Goal: Task Accomplishment & Management: Manage account settings

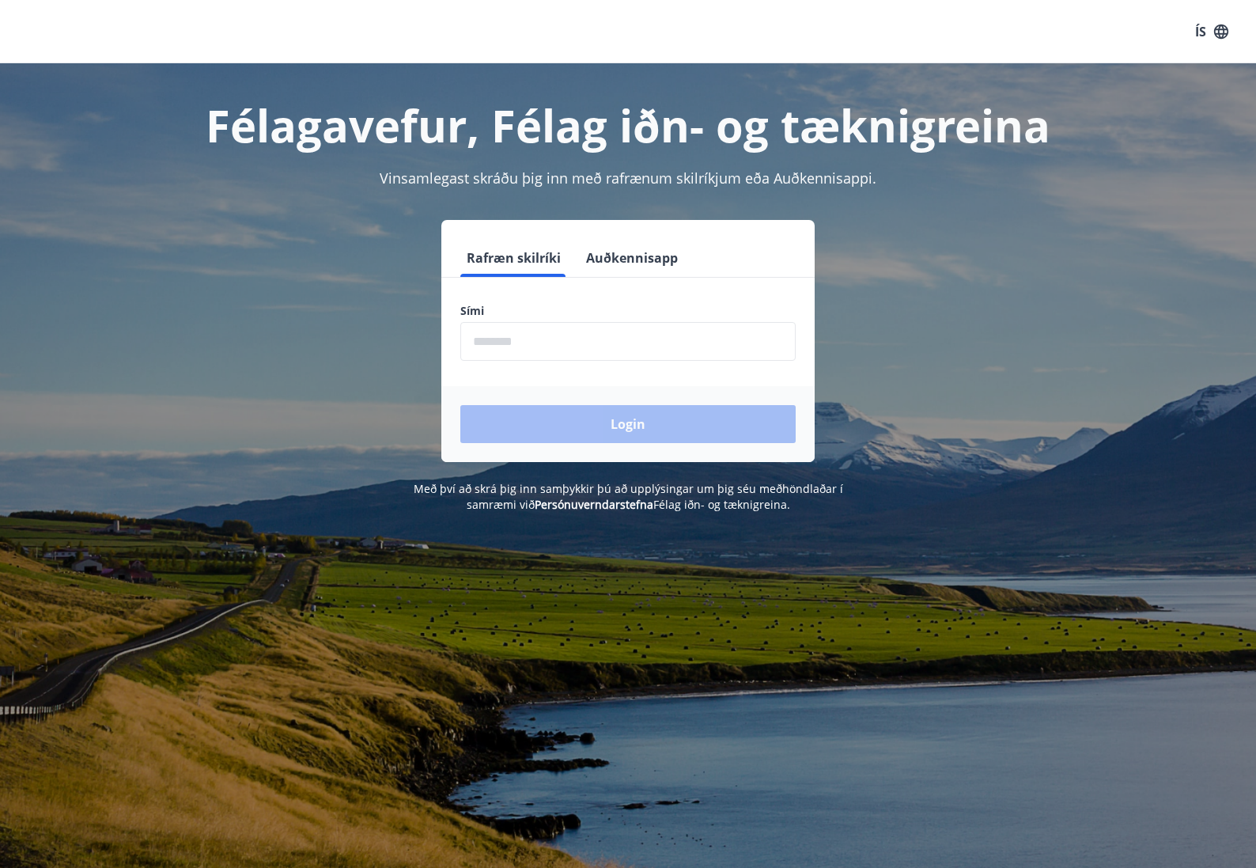
click at [540, 336] on input "phone" at bounding box center [627, 341] width 335 height 39
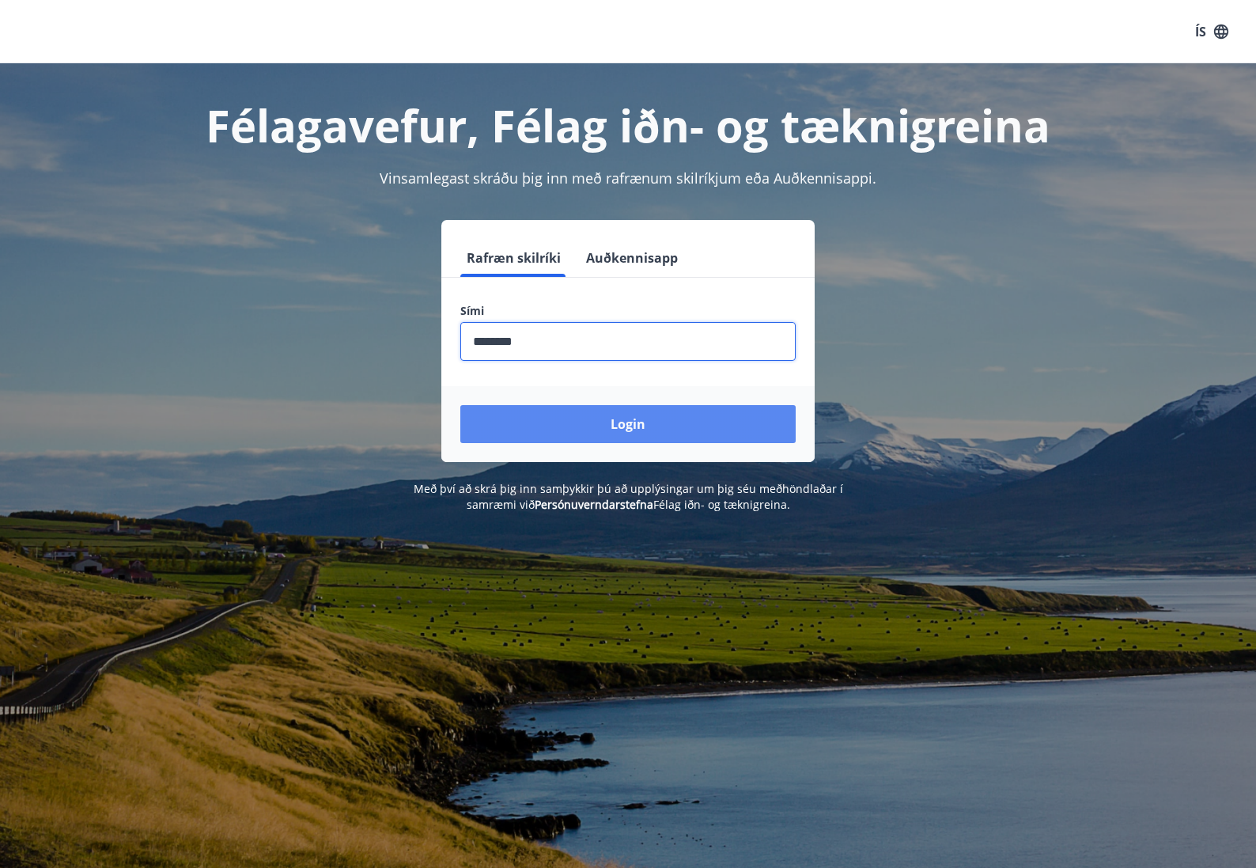
type input "********"
click at [617, 436] on button "Login" at bounding box center [627, 424] width 335 height 38
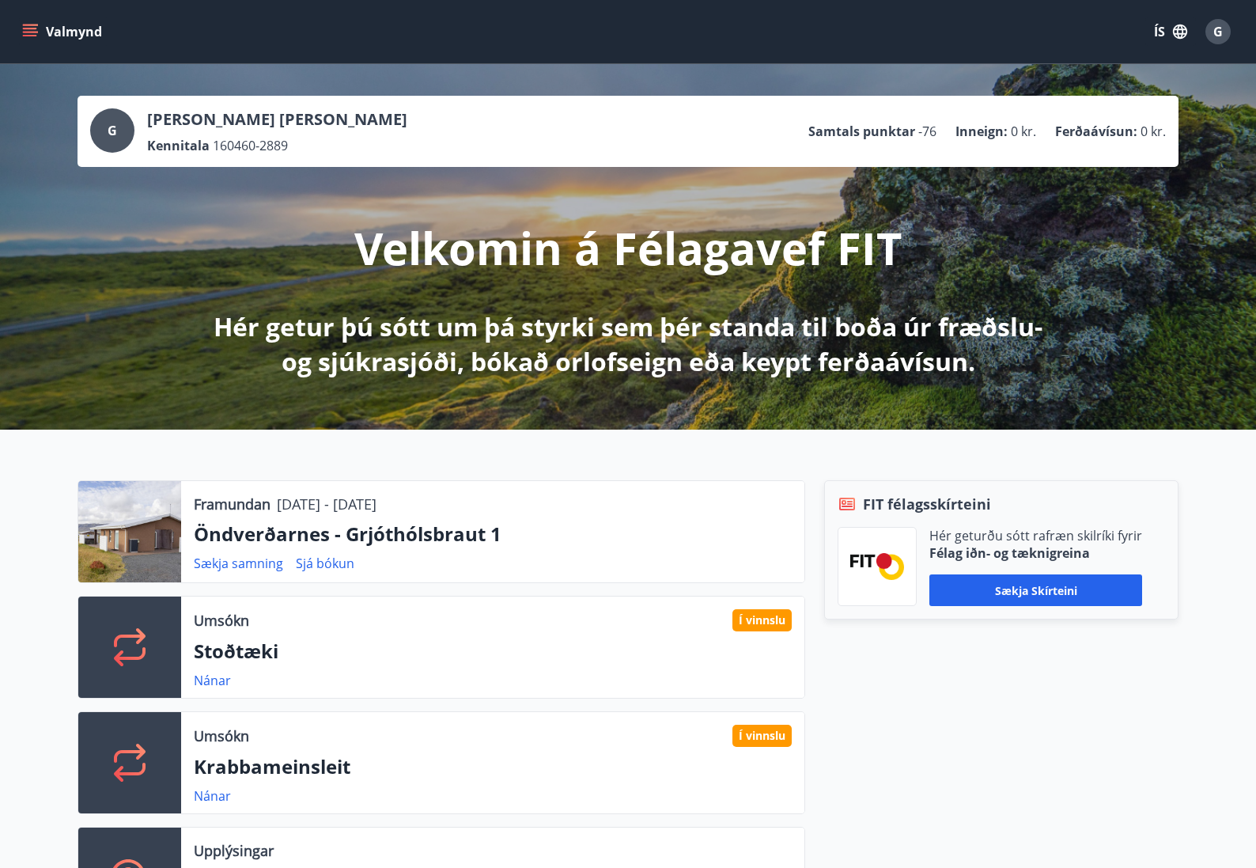
click at [24, 27] on icon "menu" at bounding box center [30, 32] width 16 height 16
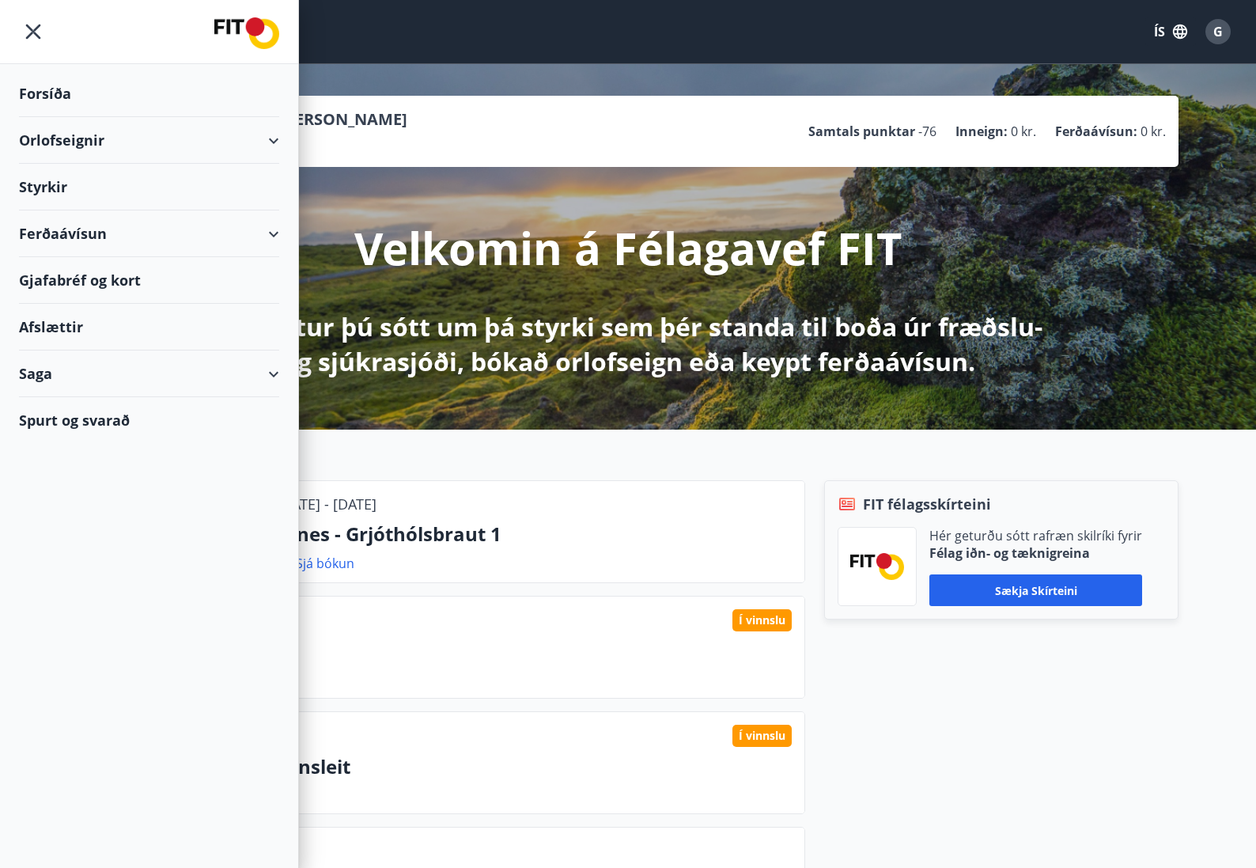
click at [43, 138] on div "Orlofseignir" at bounding box center [149, 140] width 260 height 47
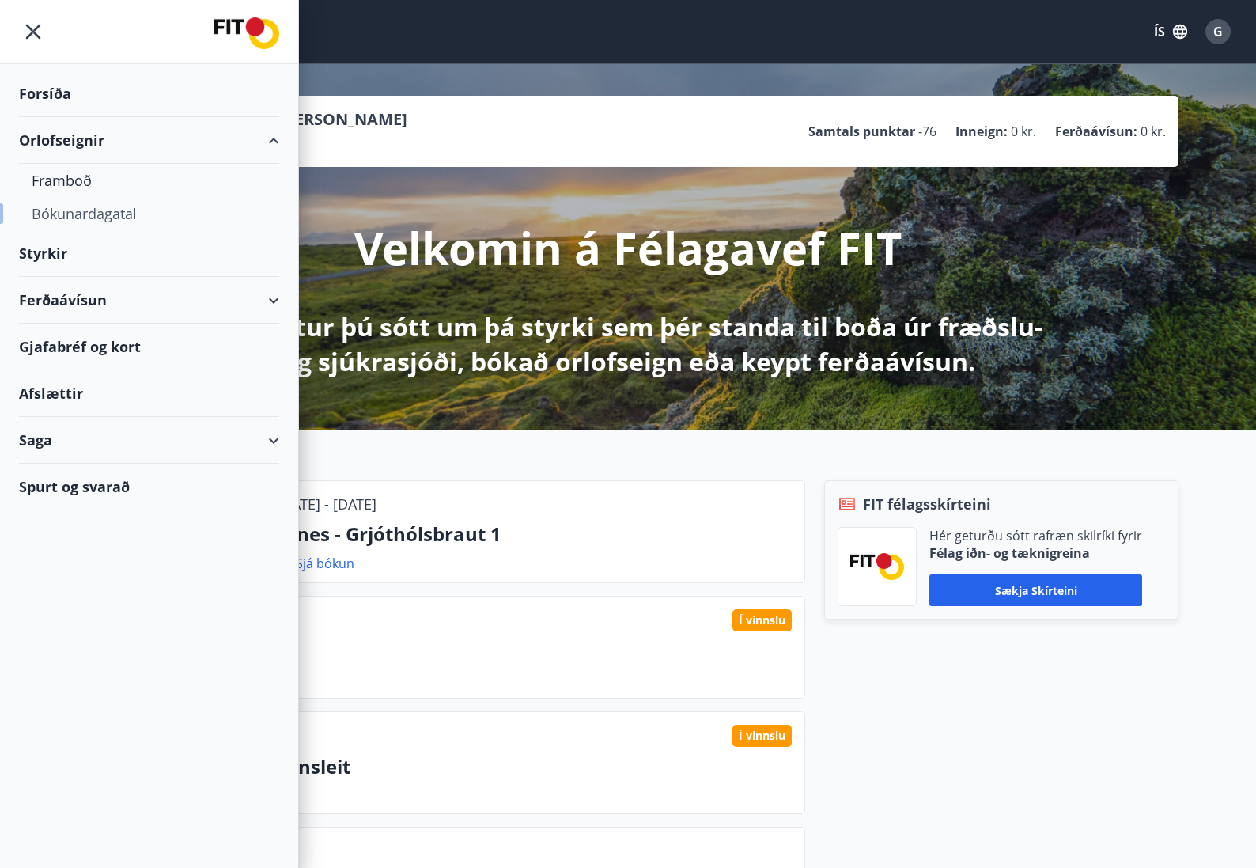
click at [62, 209] on div "Bókunardagatal" at bounding box center [149, 213] width 235 height 33
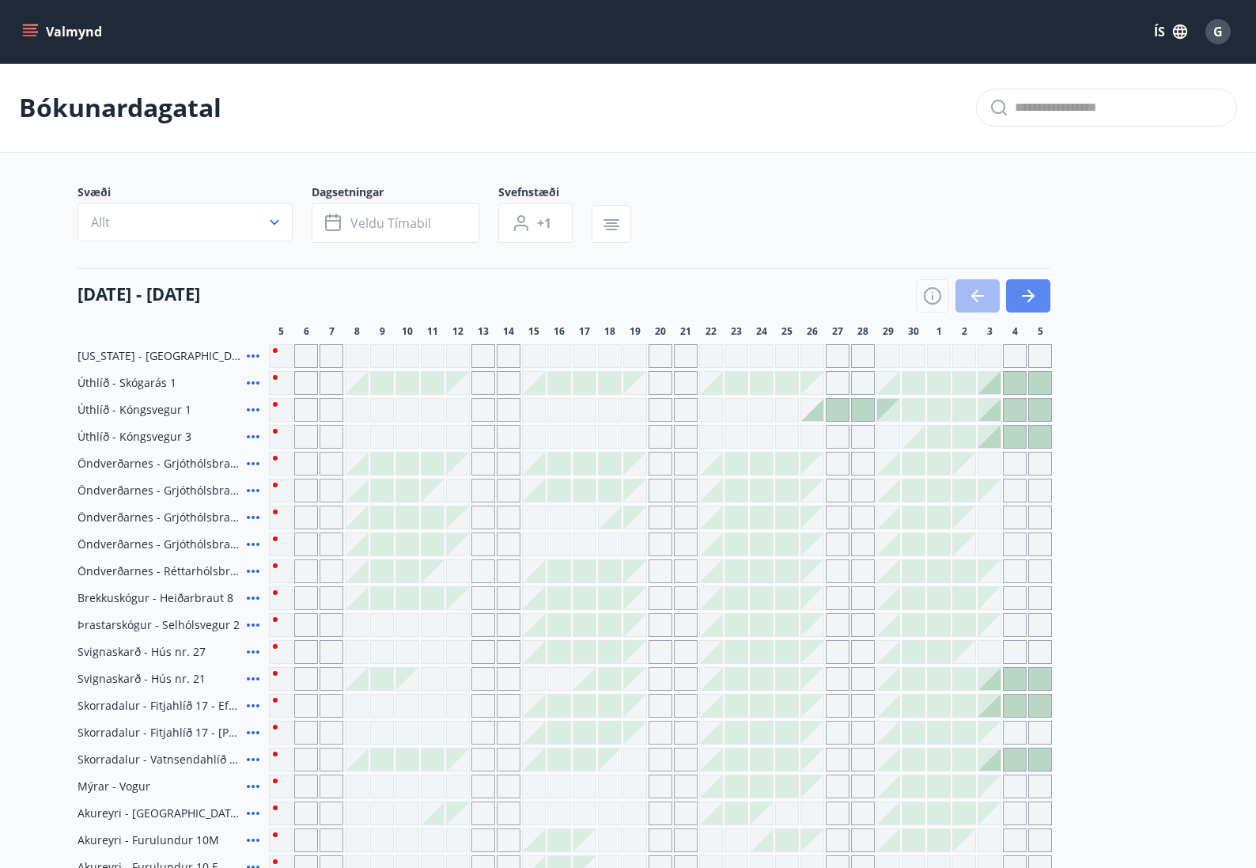
click at [1031, 290] on icon "button" at bounding box center [1028, 295] width 19 height 19
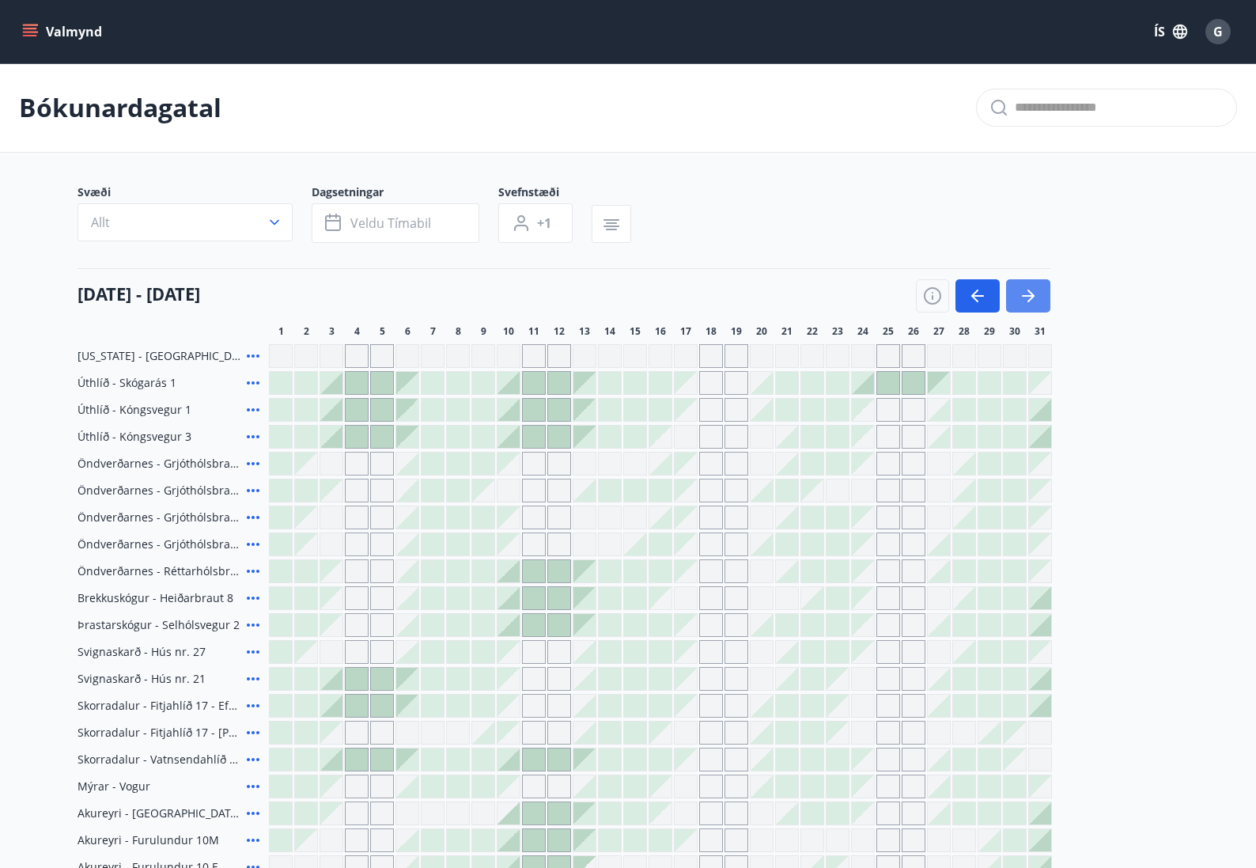
click at [1022, 291] on icon "button" at bounding box center [1028, 295] width 19 height 19
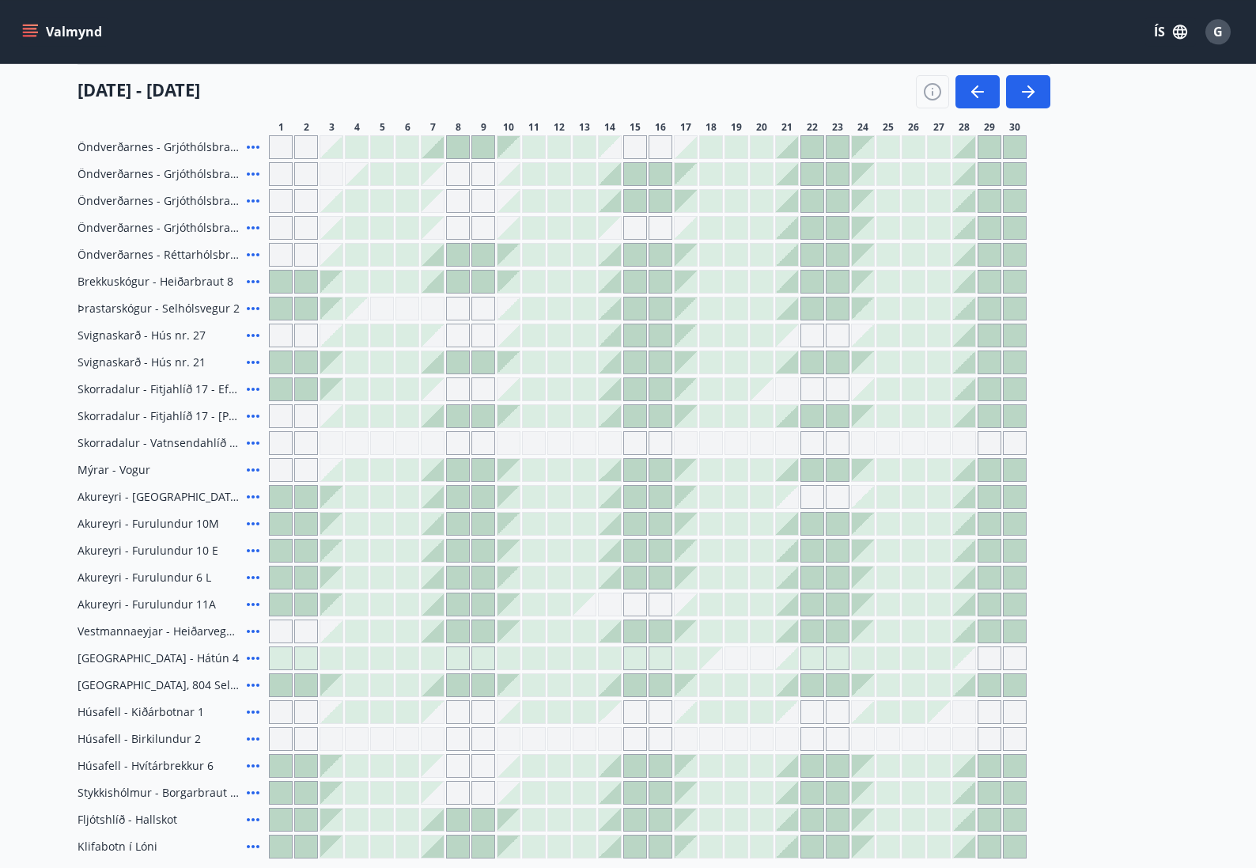
scroll to position [323, 0]
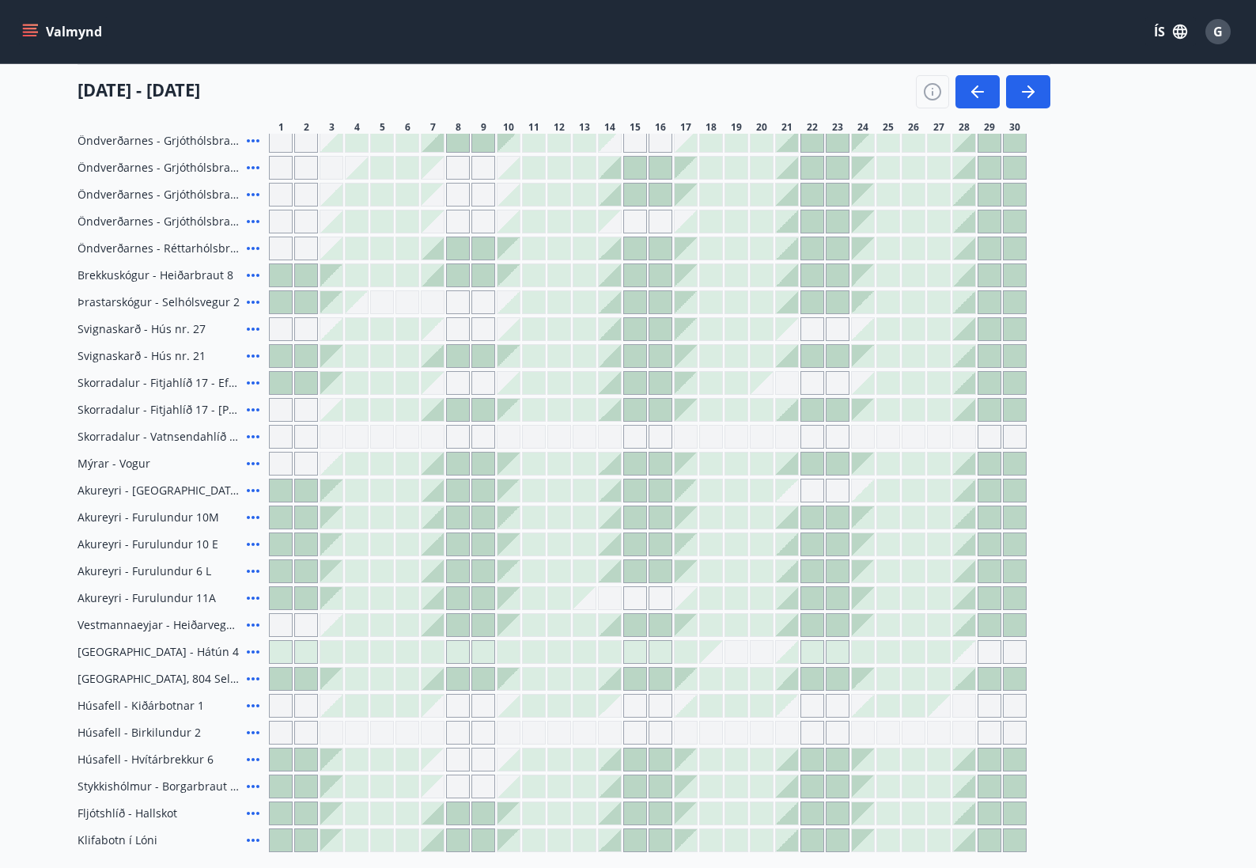
click at [251, 758] on icon at bounding box center [253, 759] width 19 height 19
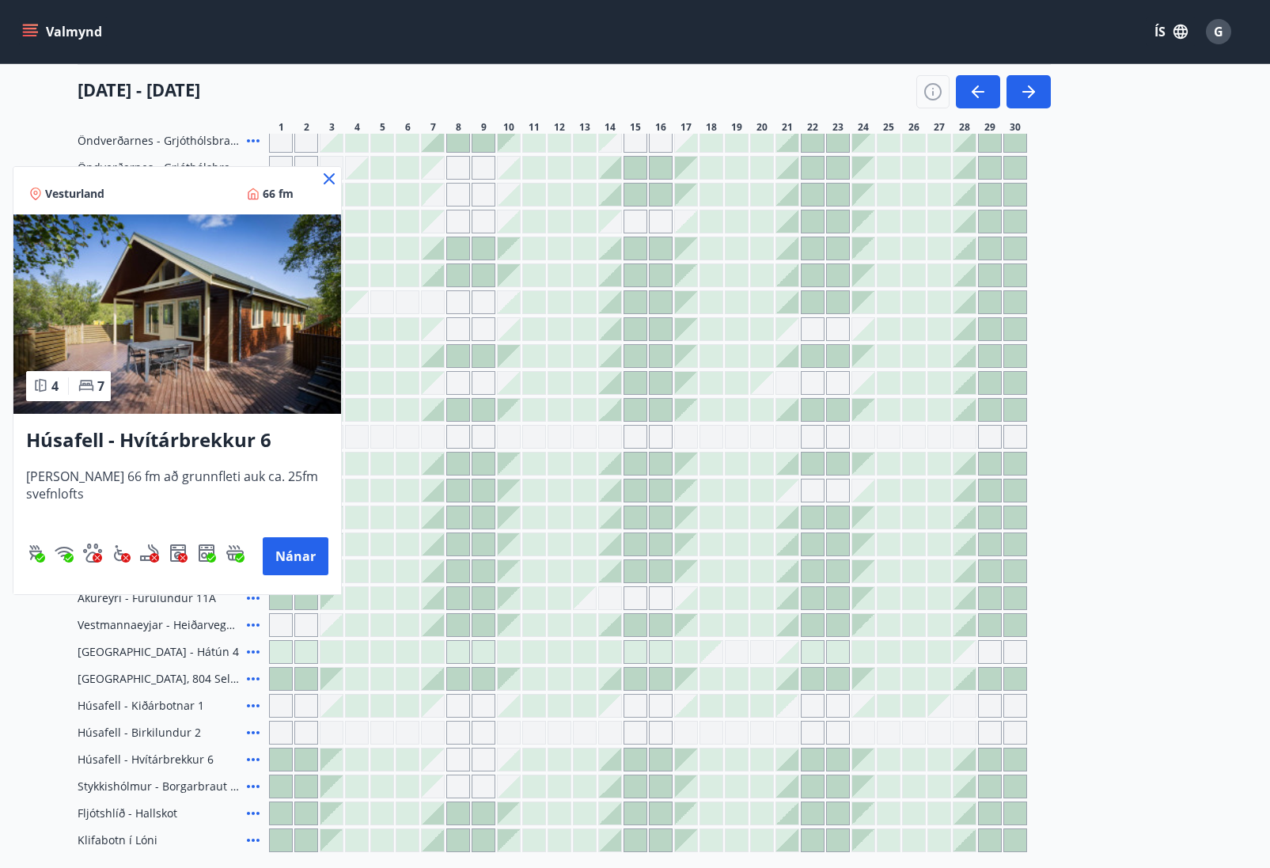
click at [329, 176] on icon at bounding box center [329, 178] width 19 height 19
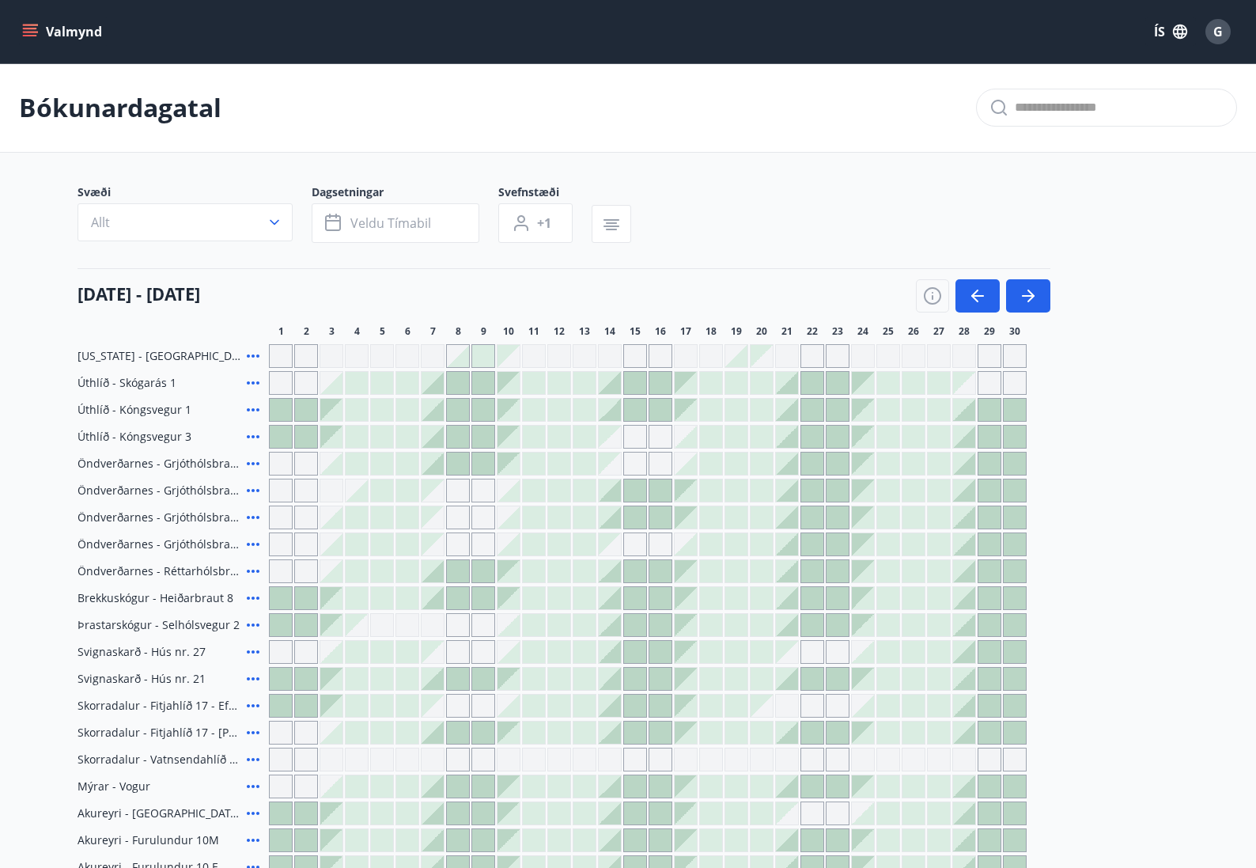
scroll to position [484, 0]
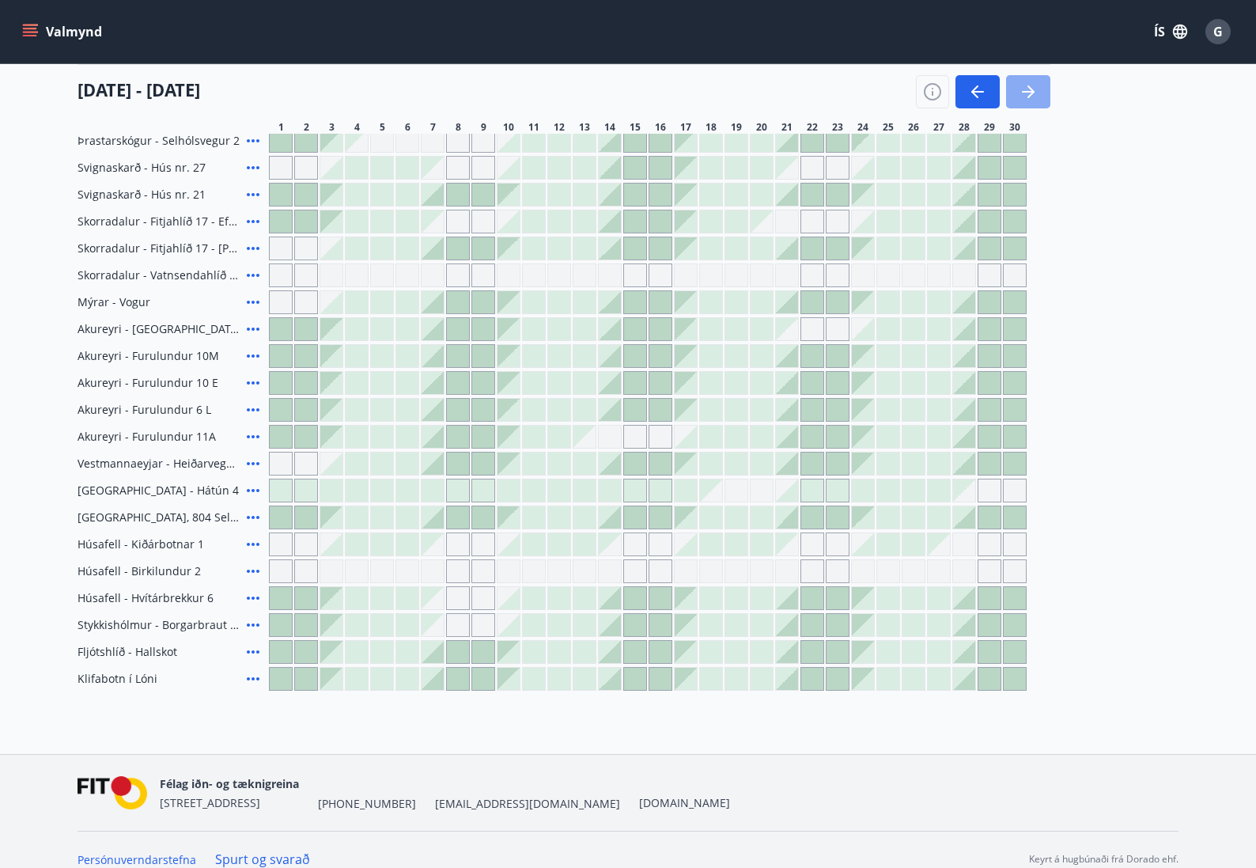
click at [1036, 95] on icon "button" at bounding box center [1028, 91] width 19 height 19
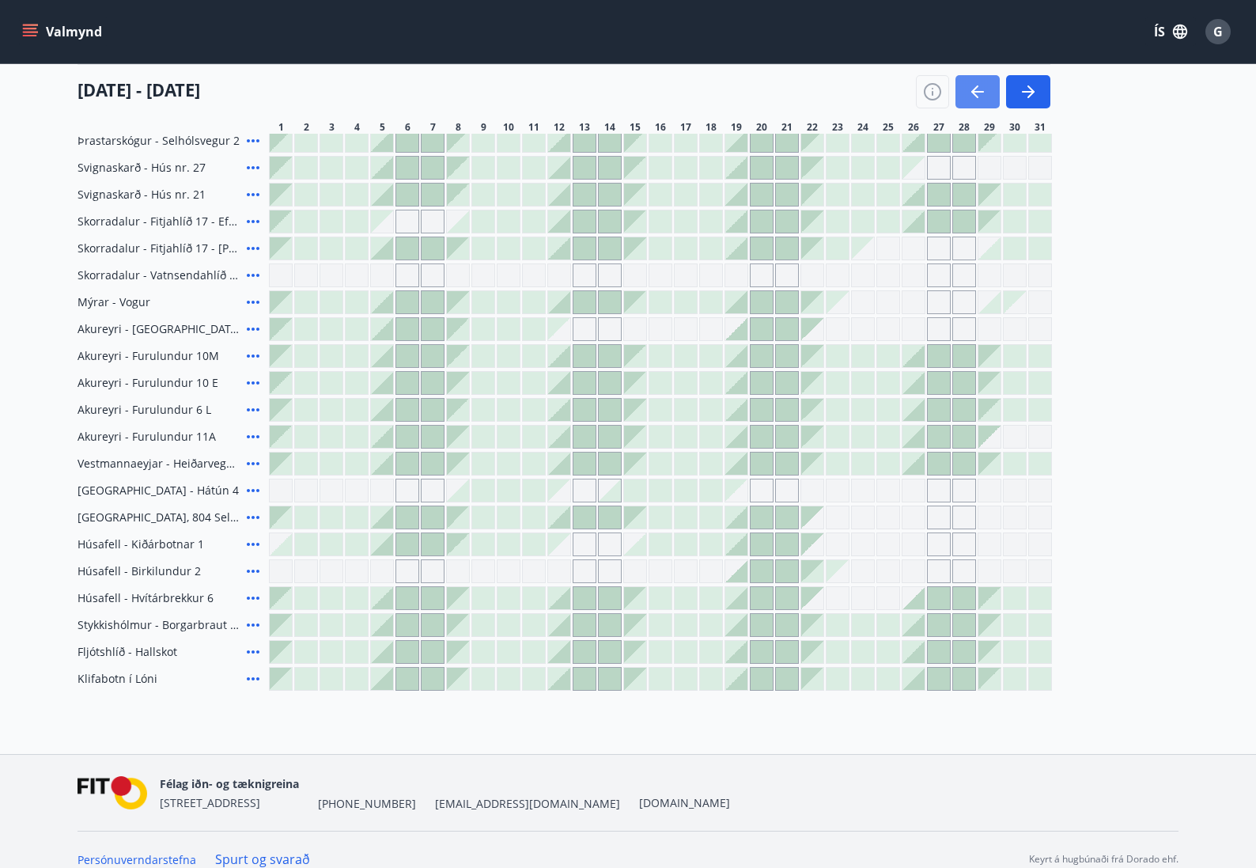
click at [978, 82] on icon "button" at bounding box center [977, 91] width 19 height 19
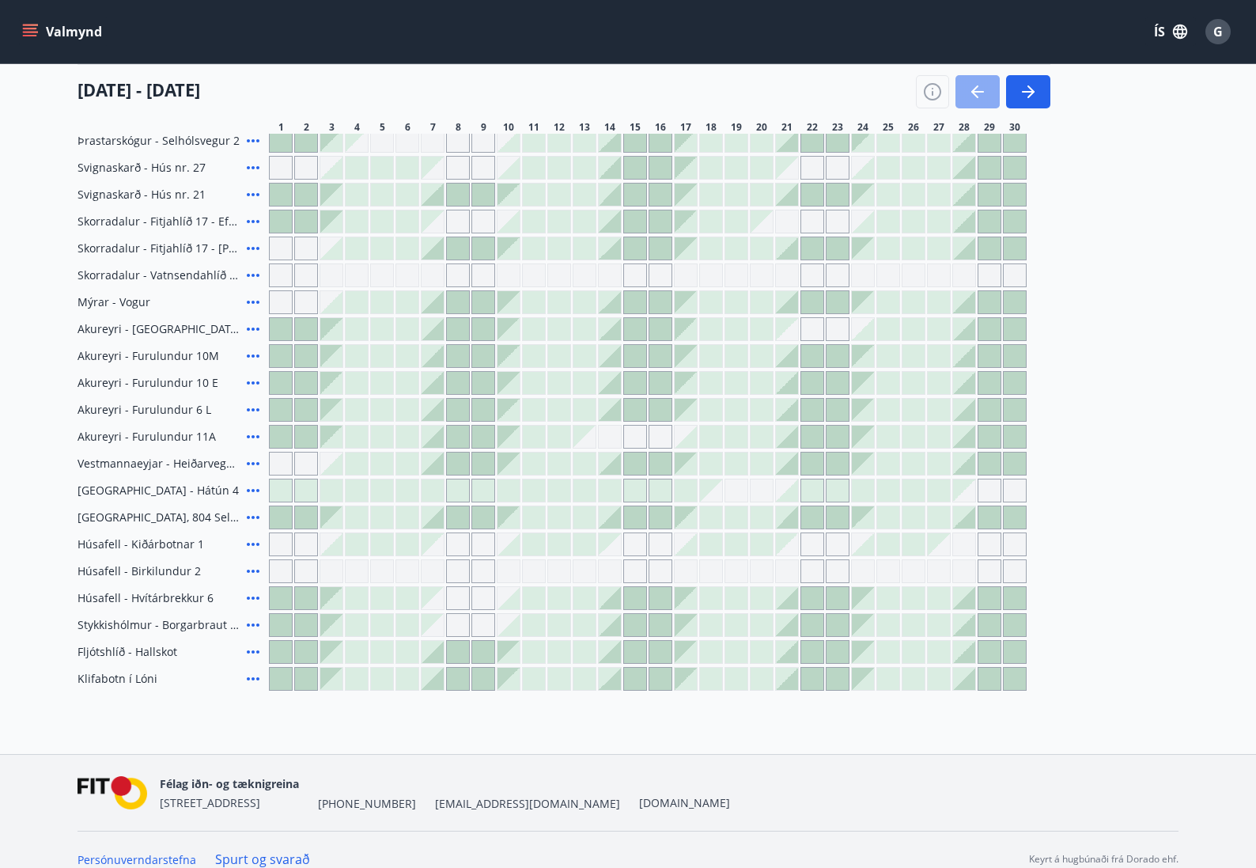
click at [971, 88] on icon "button" at bounding box center [977, 91] width 19 height 19
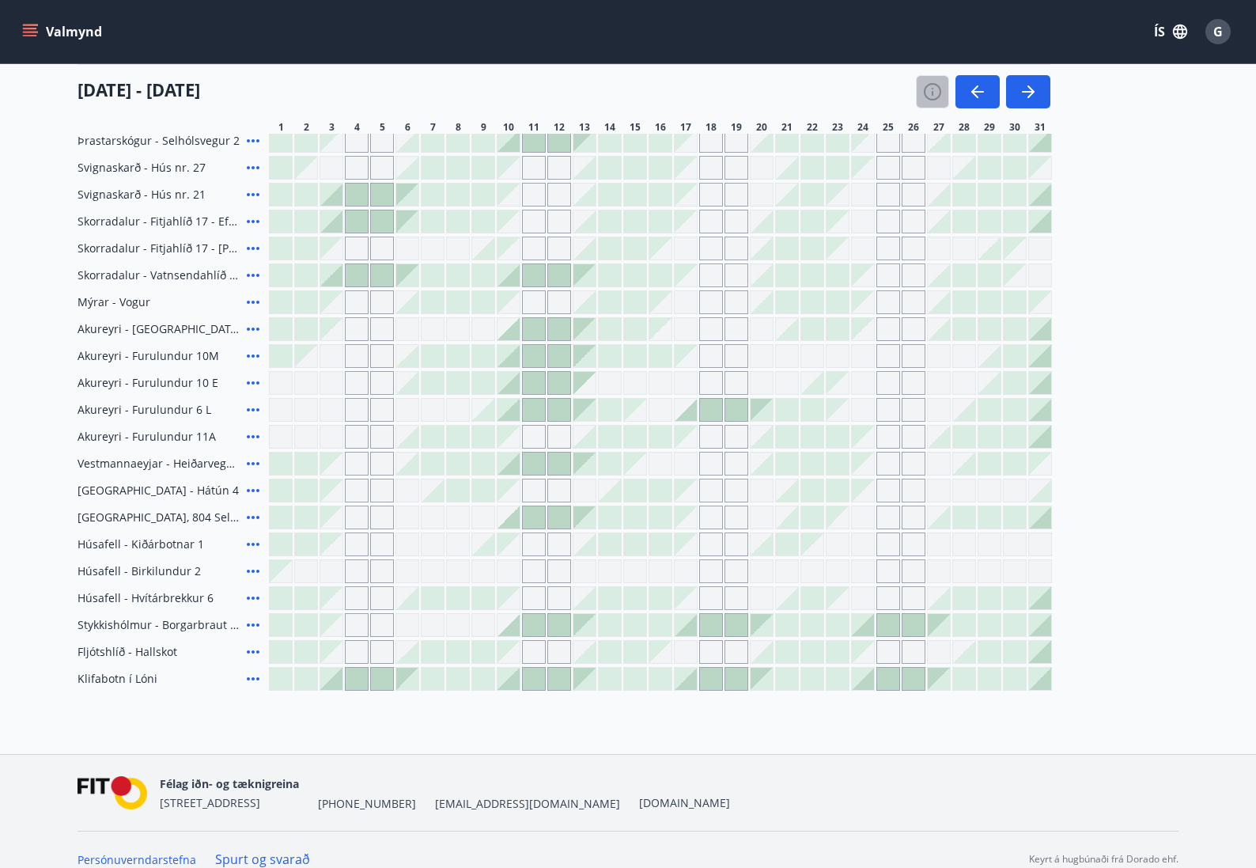
click at [949, 81] on button "button" at bounding box center [932, 91] width 33 height 33
click at [971, 86] on icon "button" at bounding box center [977, 91] width 19 height 19
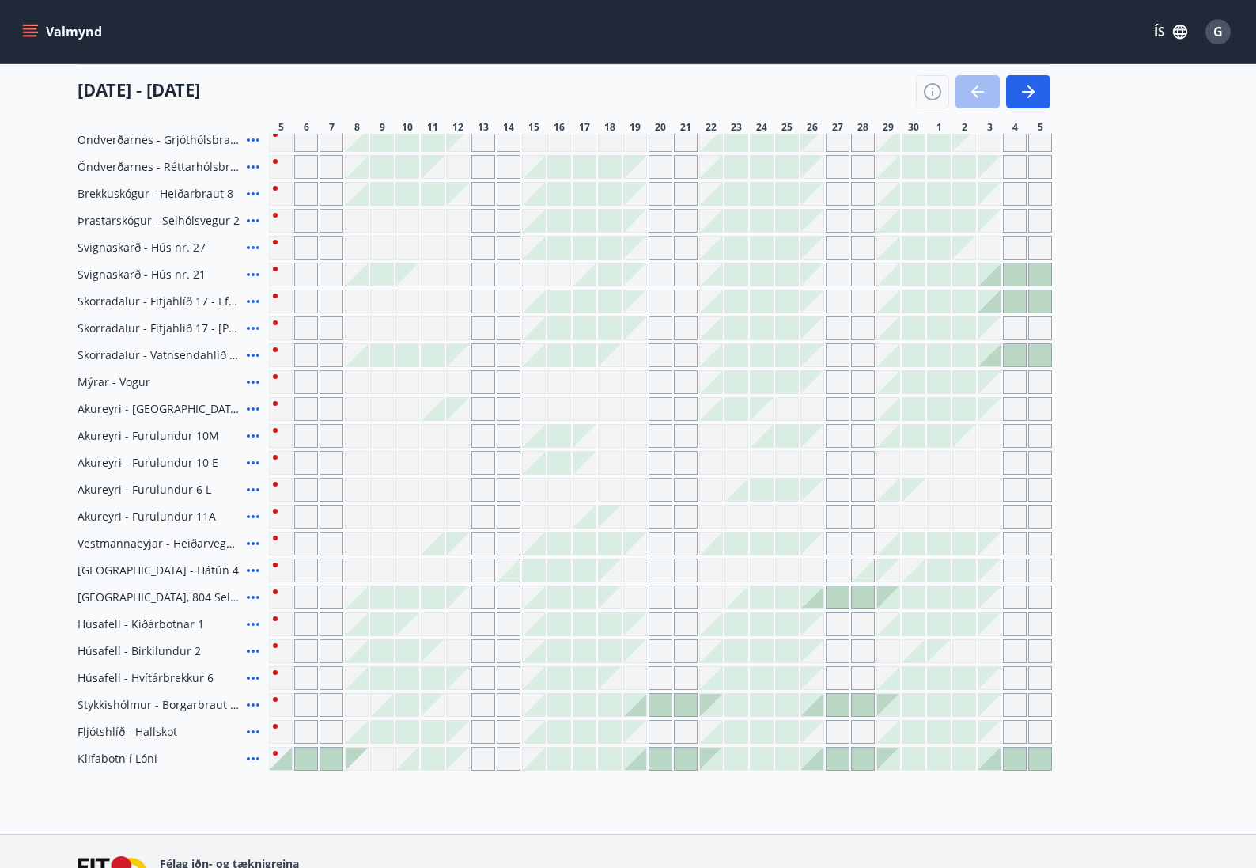
scroll to position [161, 0]
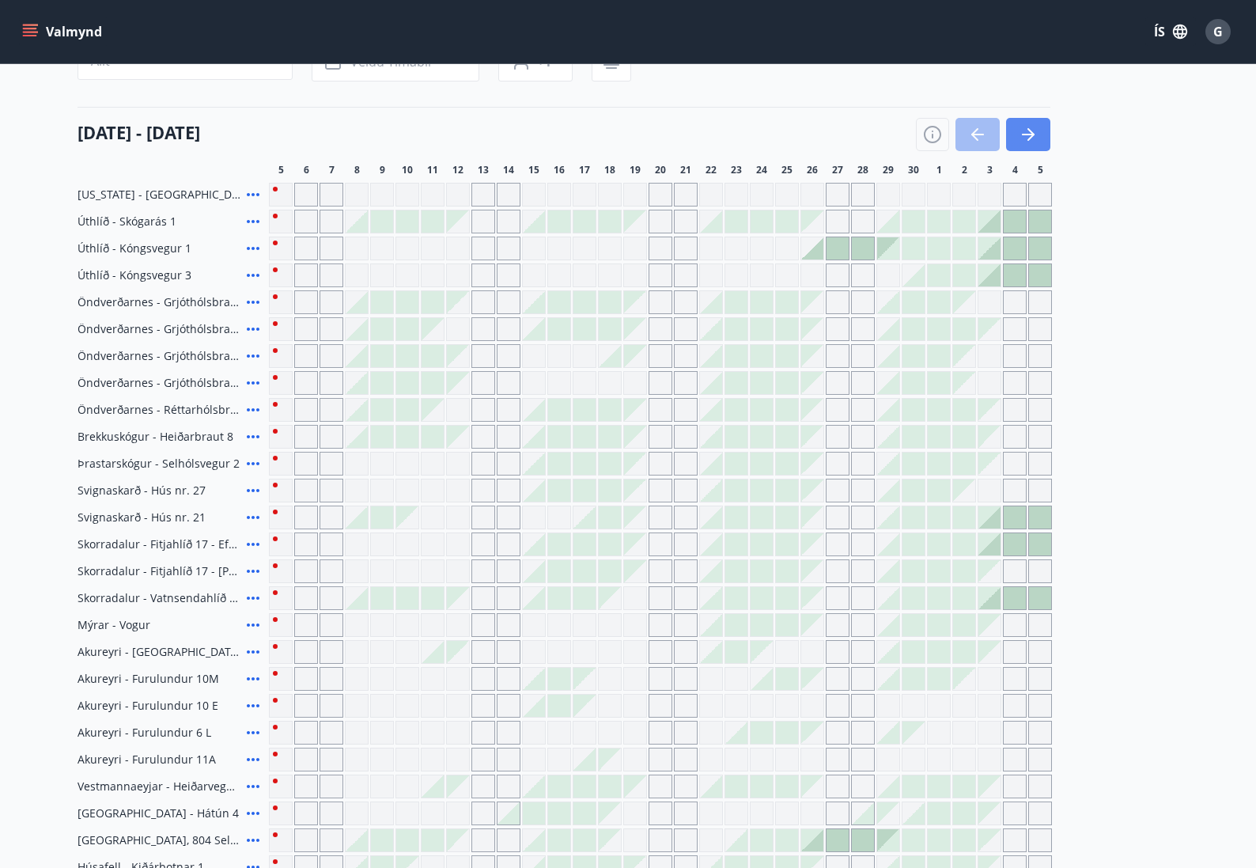
click at [1033, 134] on icon "button" at bounding box center [1031, 134] width 7 height 13
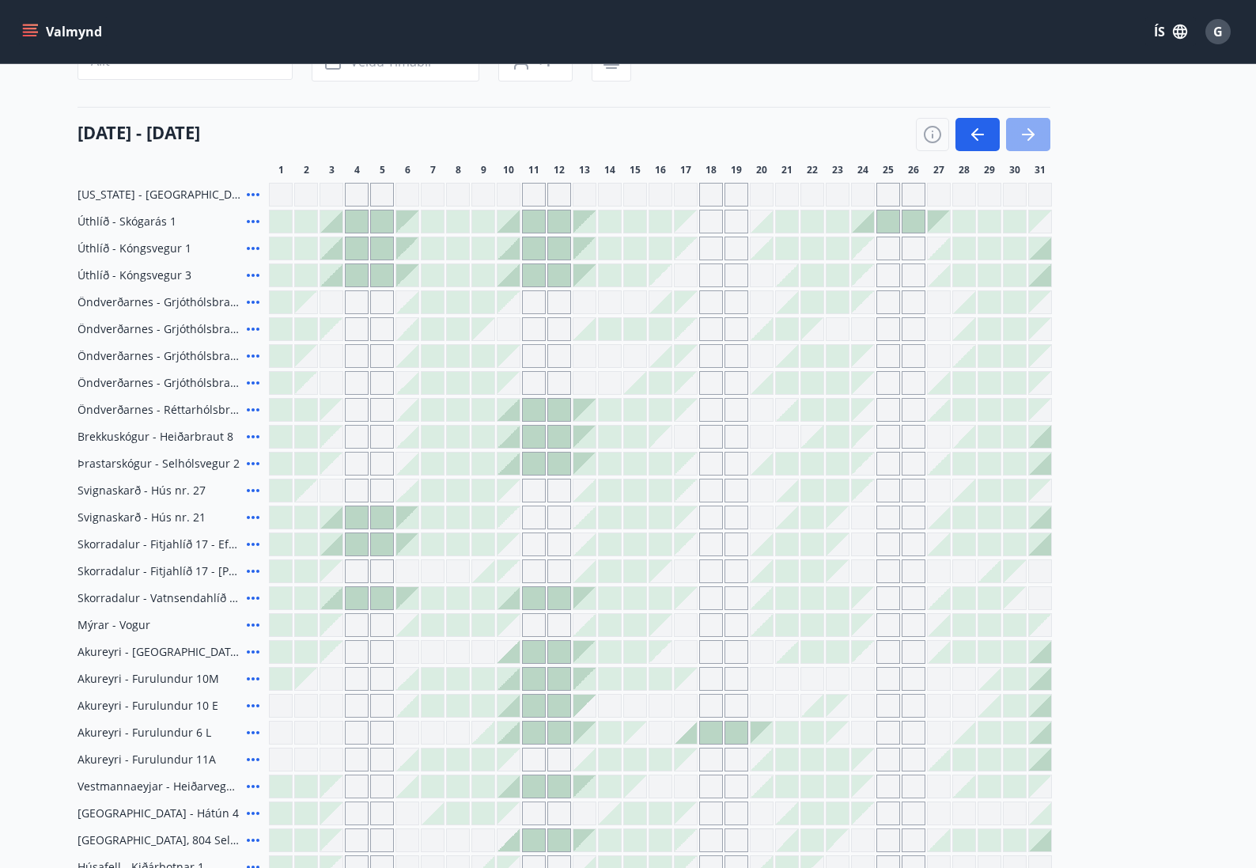
click at [1033, 134] on icon "button" at bounding box center [1031, 134] width 7 height 13
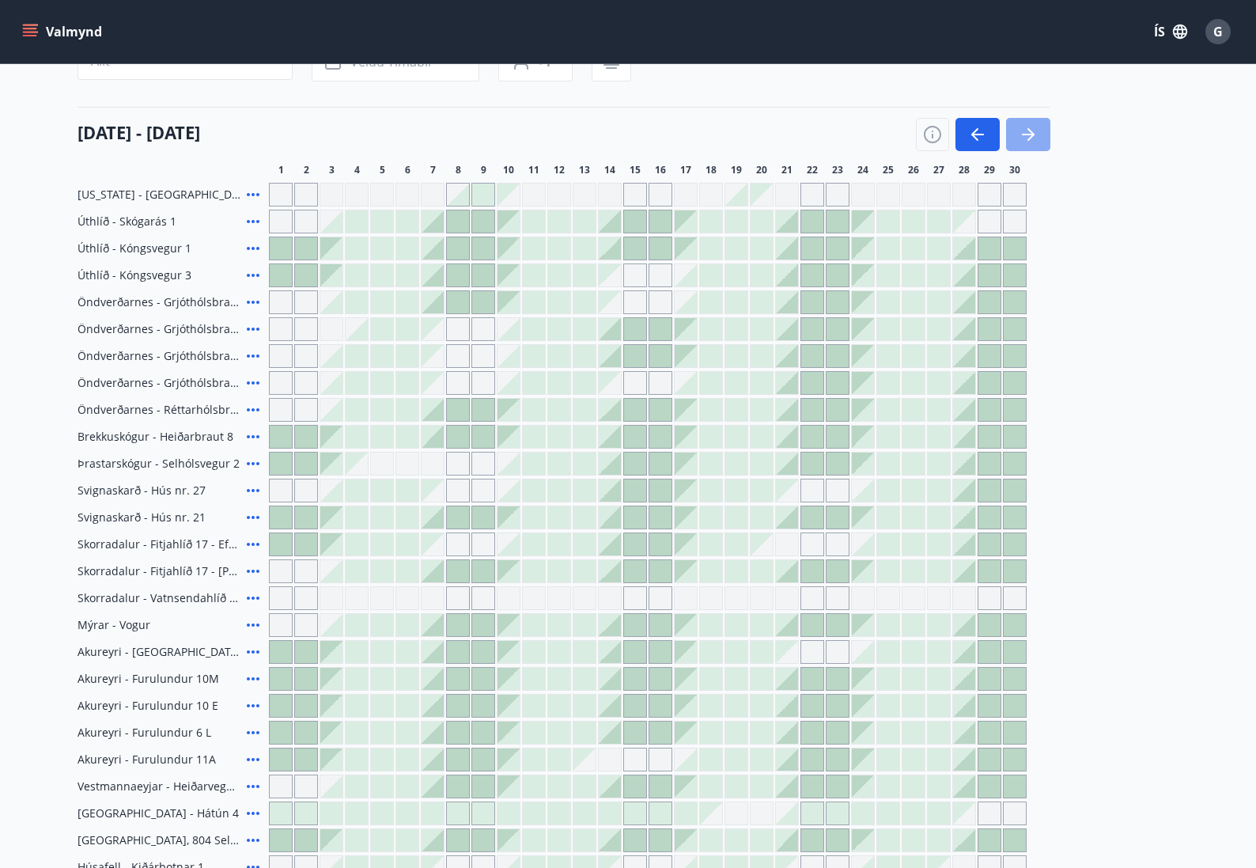
click at [1033, 134] on icon "button" at bounding box center [1031, 134] width 7 height 13
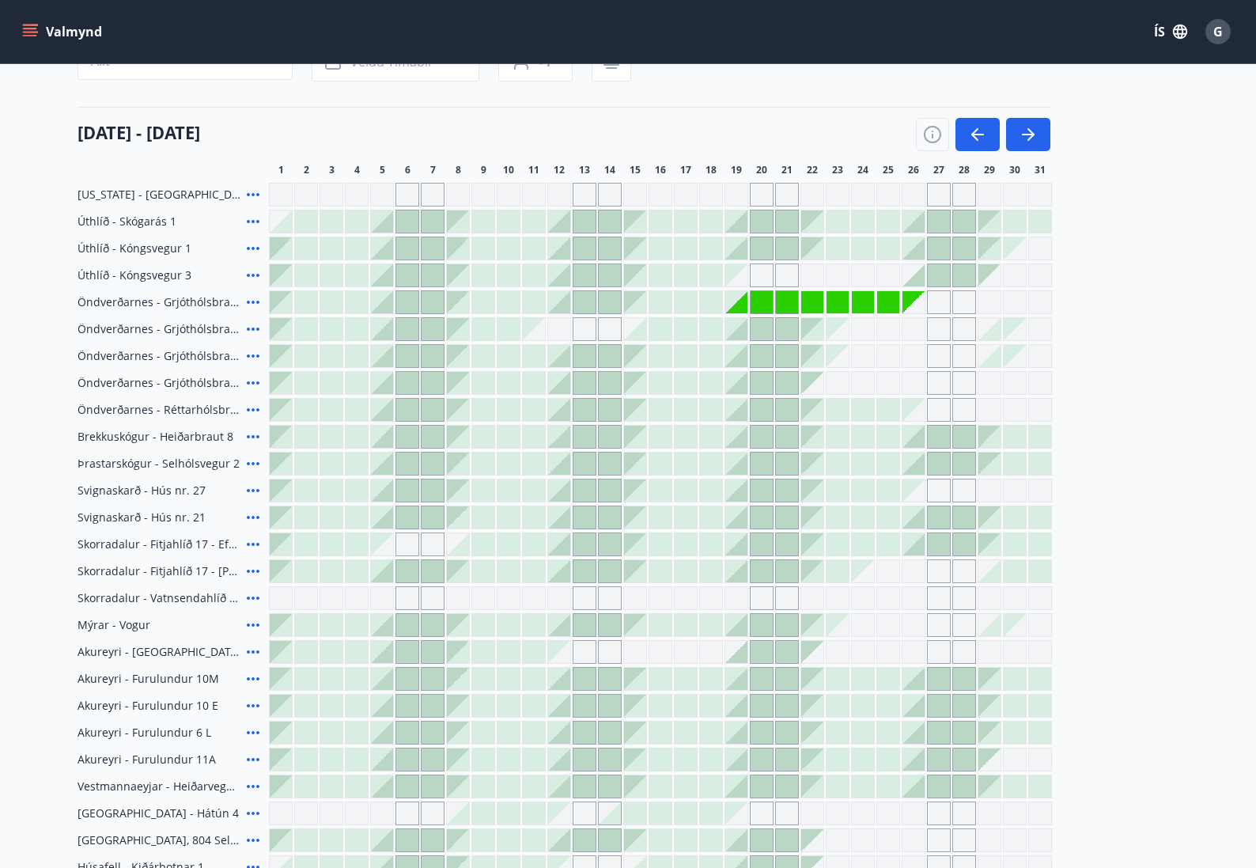
click at [975, 136] on icon "button" at bounding box center [975, 134] width 7 height 13
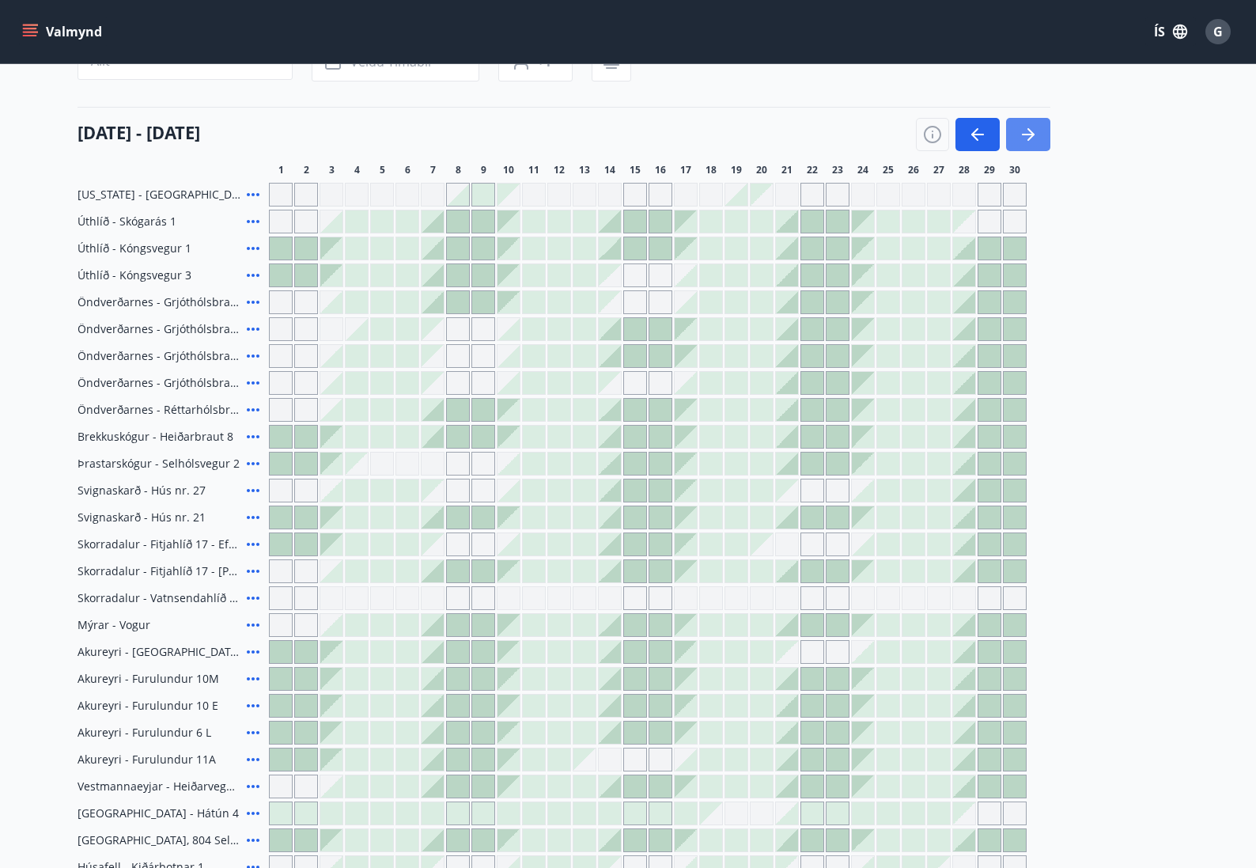
click at [1031, 129] on icon "button" at bounding box center [1028, 134] width 19 height 19
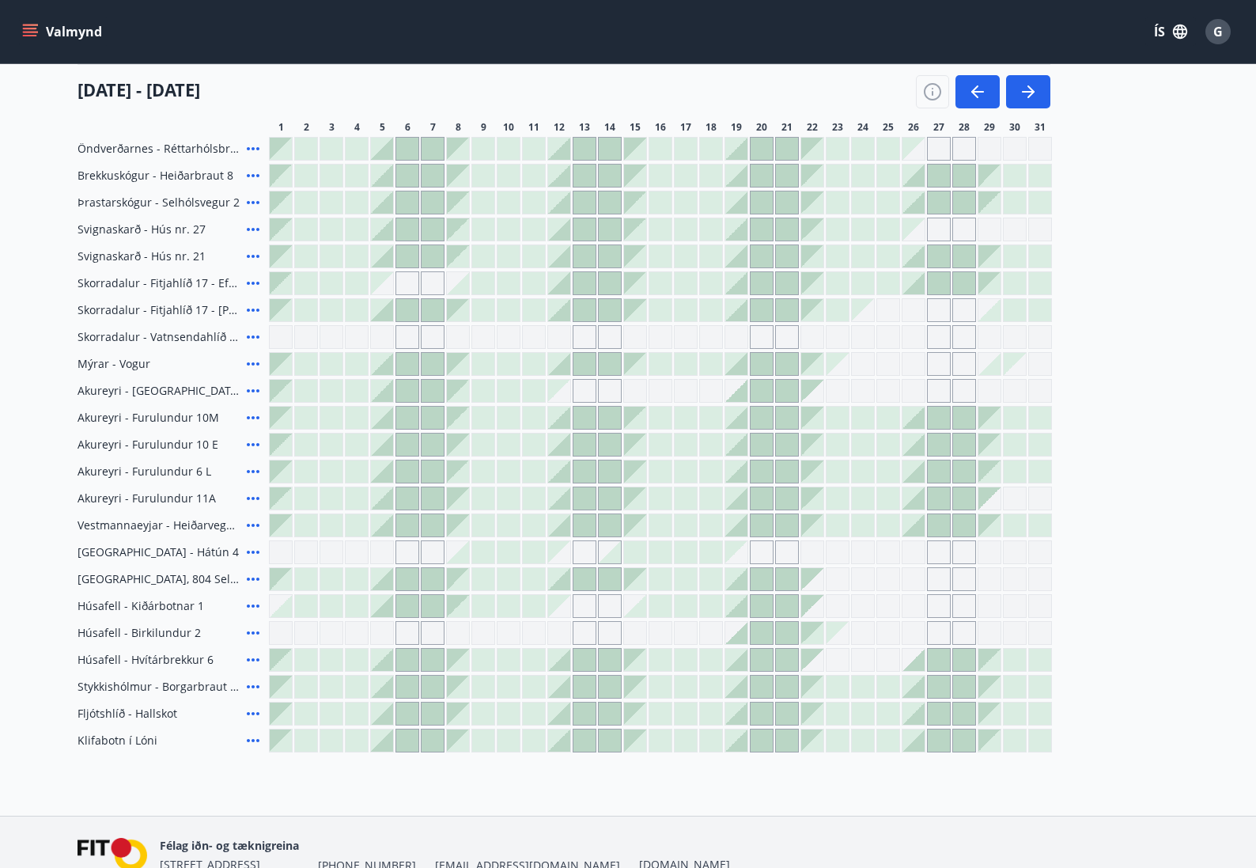
scroll to position [0, 0]
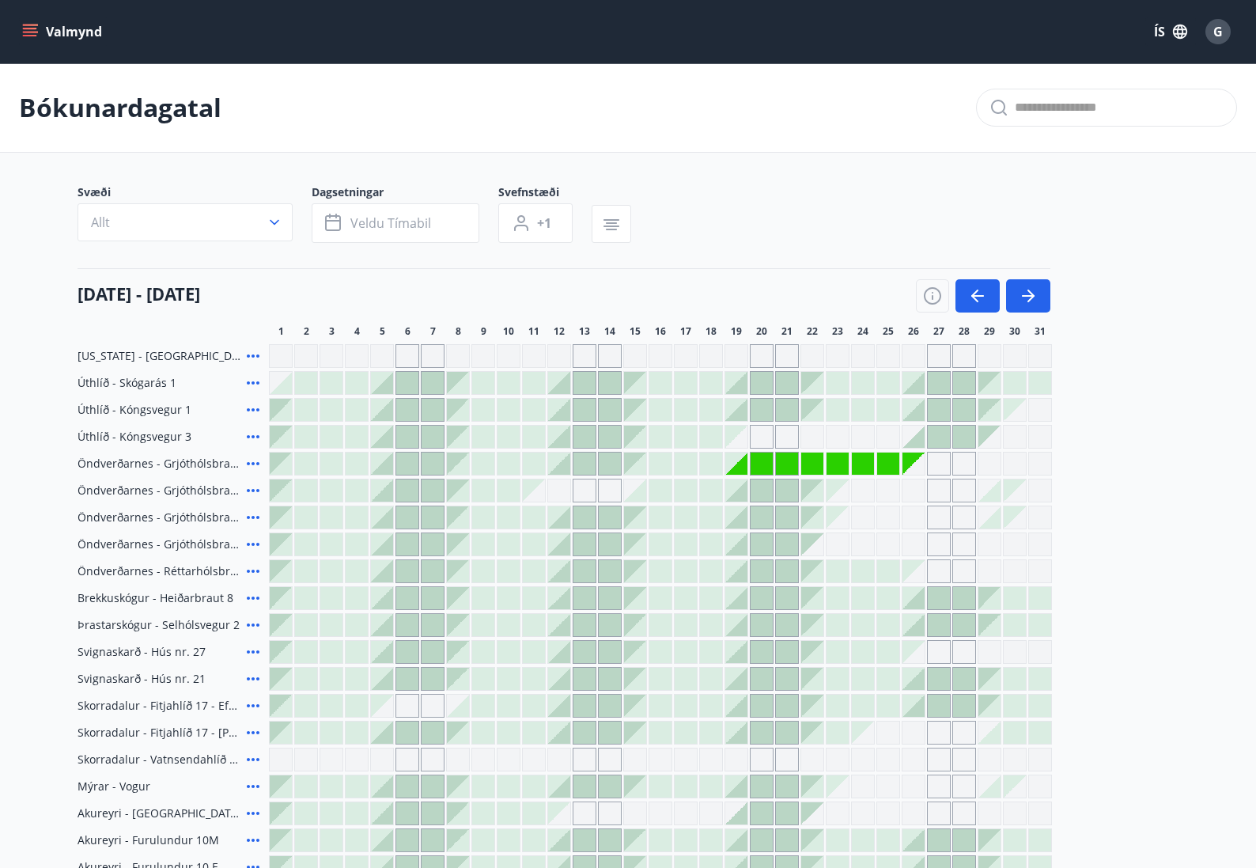
click at [31, 27] on icon "menu" at bounding box center [30, 32] width 16 height 16
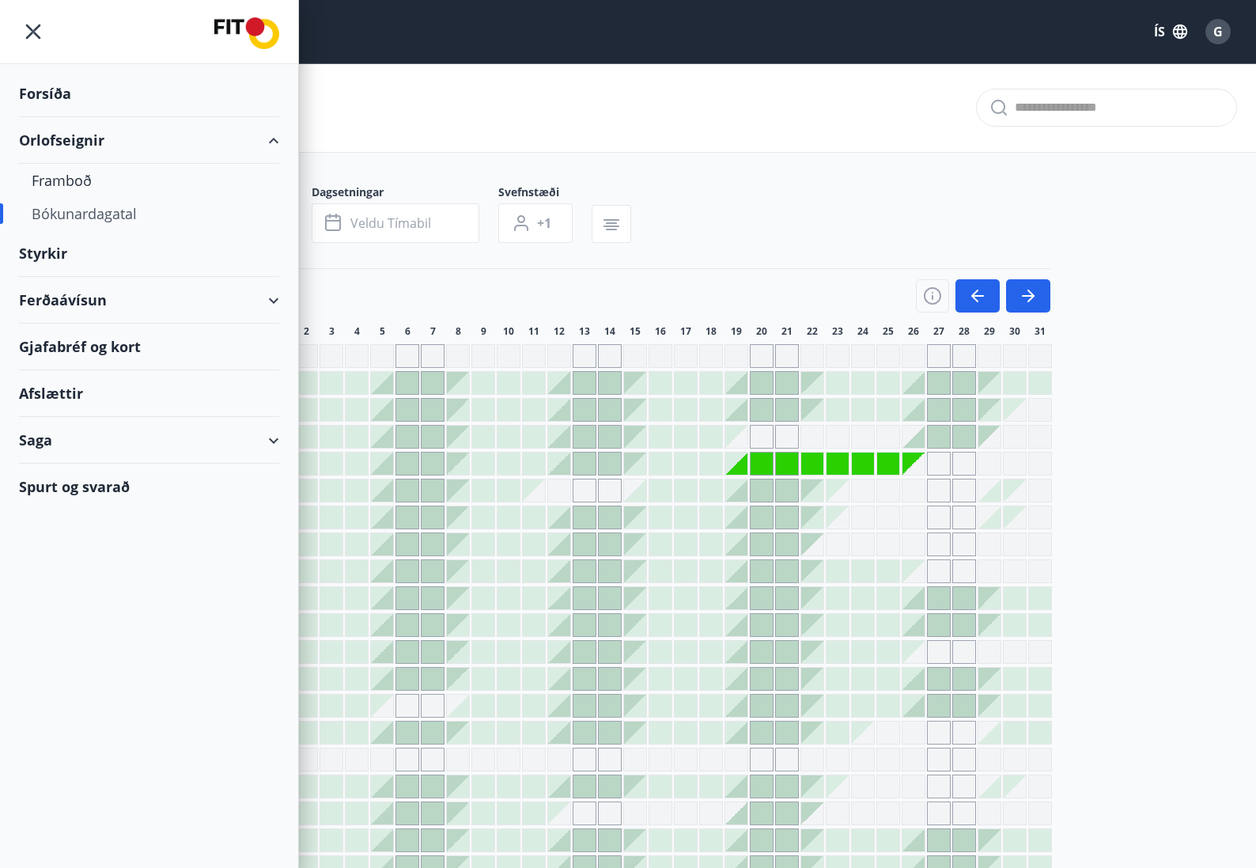
click at [25, 250] on div "Styrkir" at bounding box center [149, 253] width 260 height 47
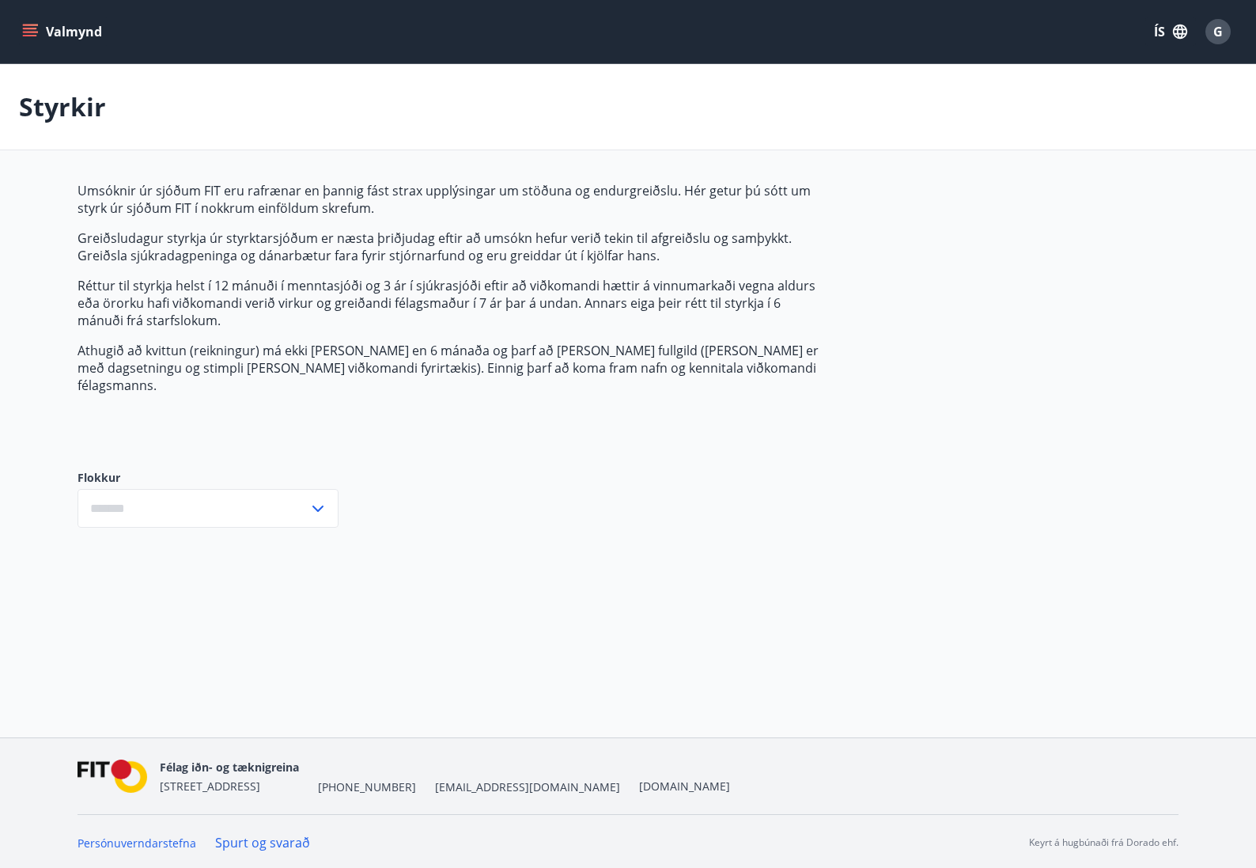
type input "***"
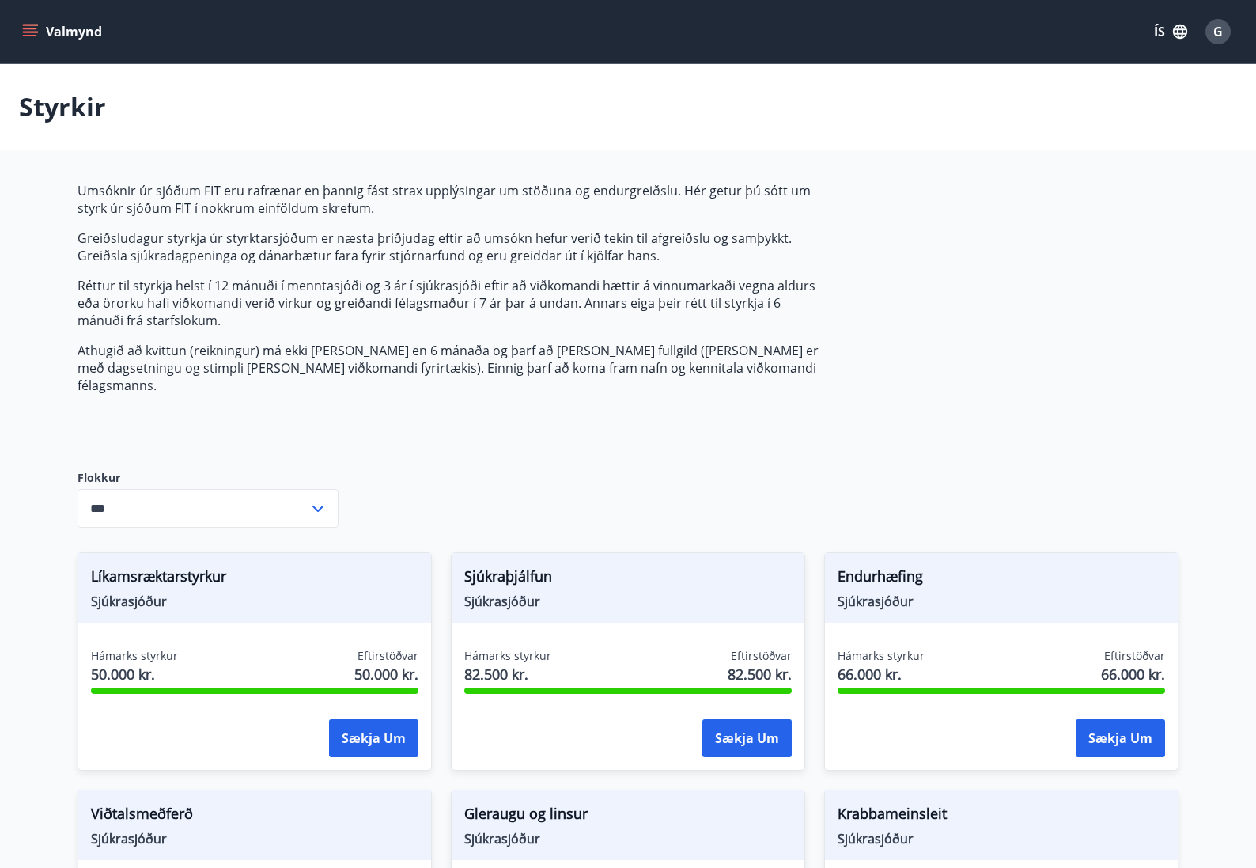
click at [28, 22] on button "Valmynd" at bounding box center [63, 31] width 89 height 28
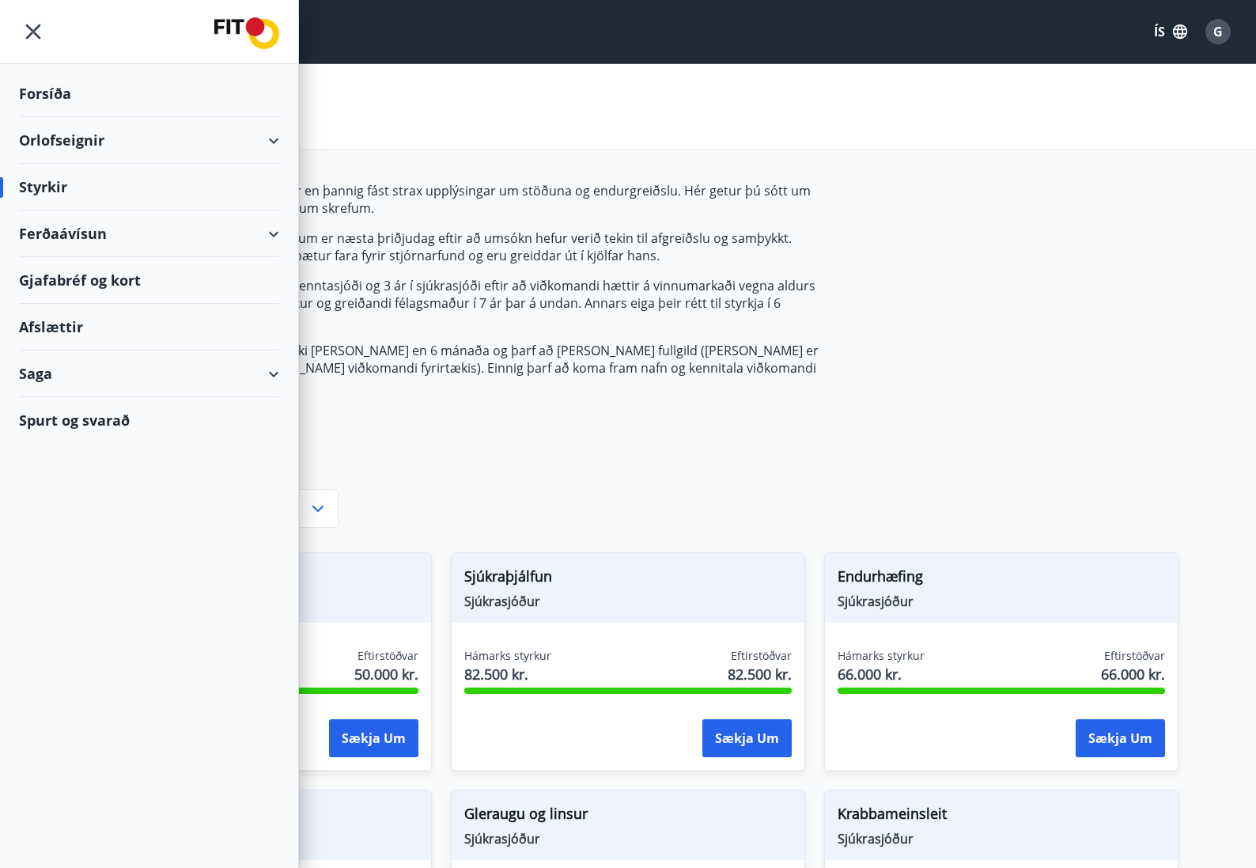
click at [47, 93] on div "Forsíða" at bounding box center [149, 93] width 260 height 47
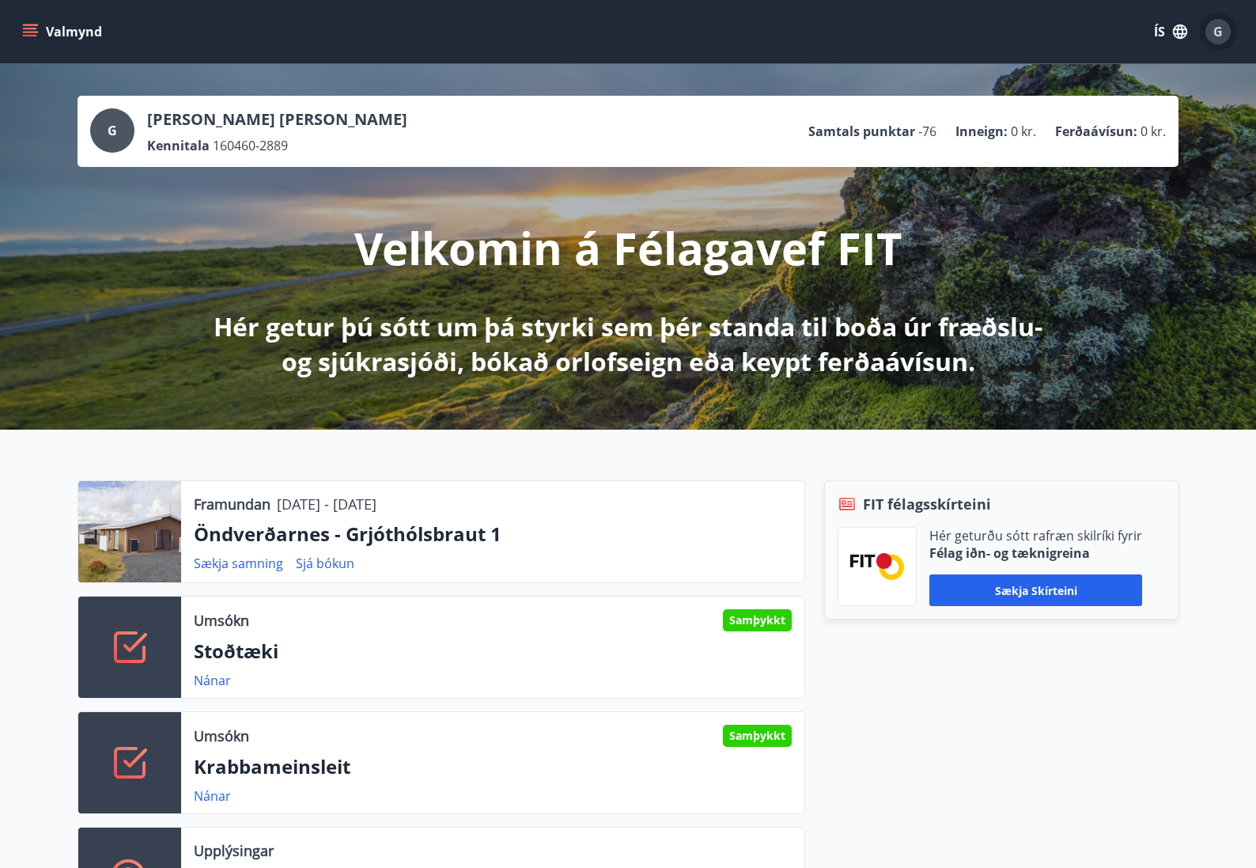
click at [1217, 29] on span "G" at bounding box center [1218, 31] width 9 height 17
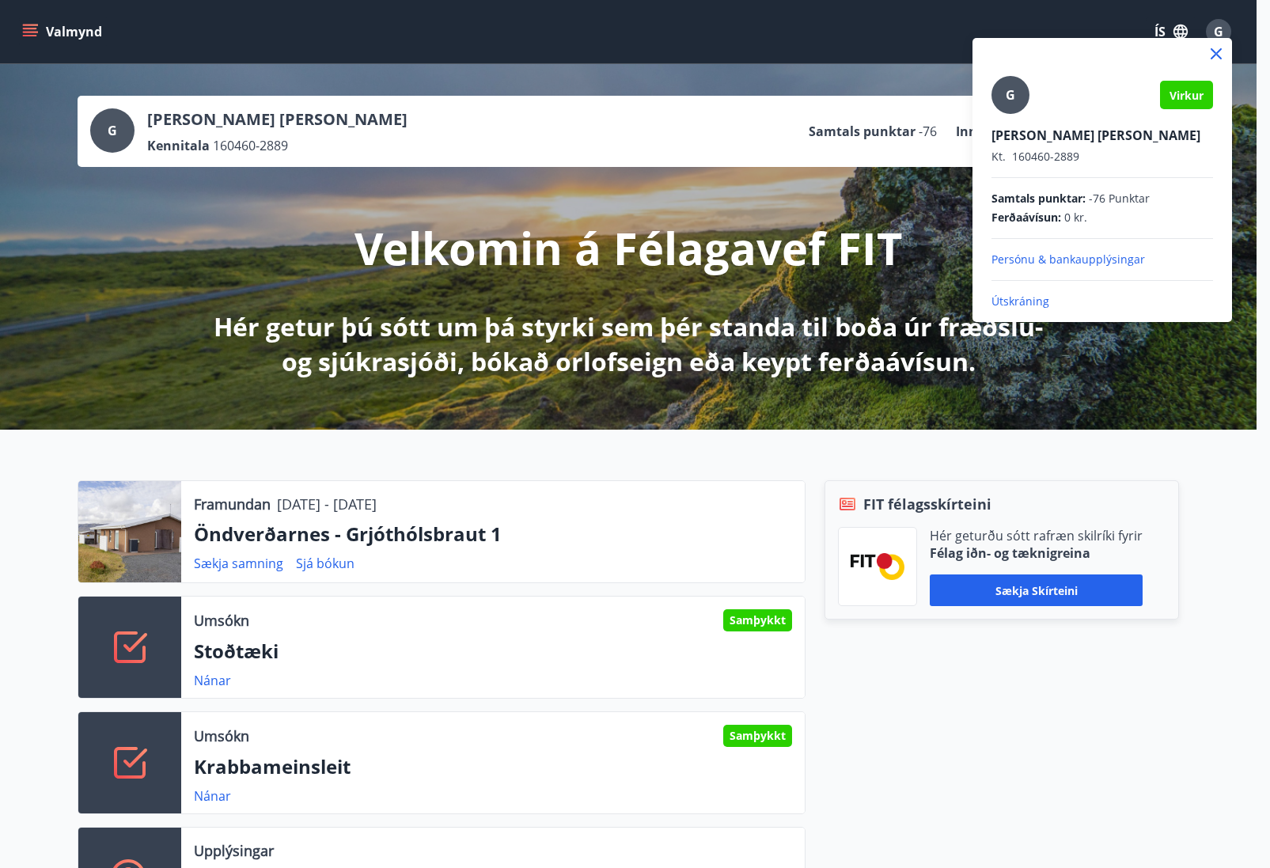
click at [1024, 299] on p "Útskráning" at bounding box center [1102, 302] width 222 height 16
